Goal: Information Seeking & Learning: Learn about a topic

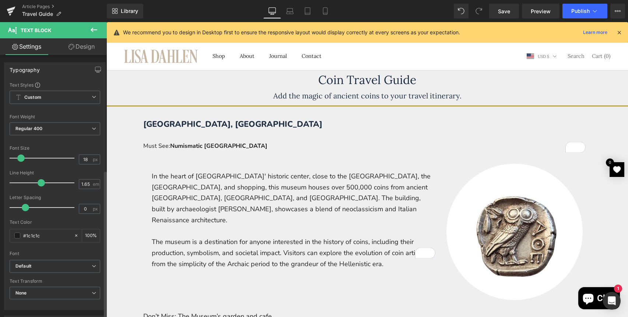
scroll to position [204, 0]
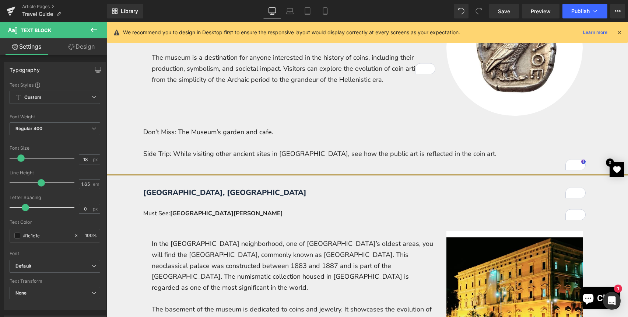
scroll to position [204, 0]
